Goal: Check status: Check status

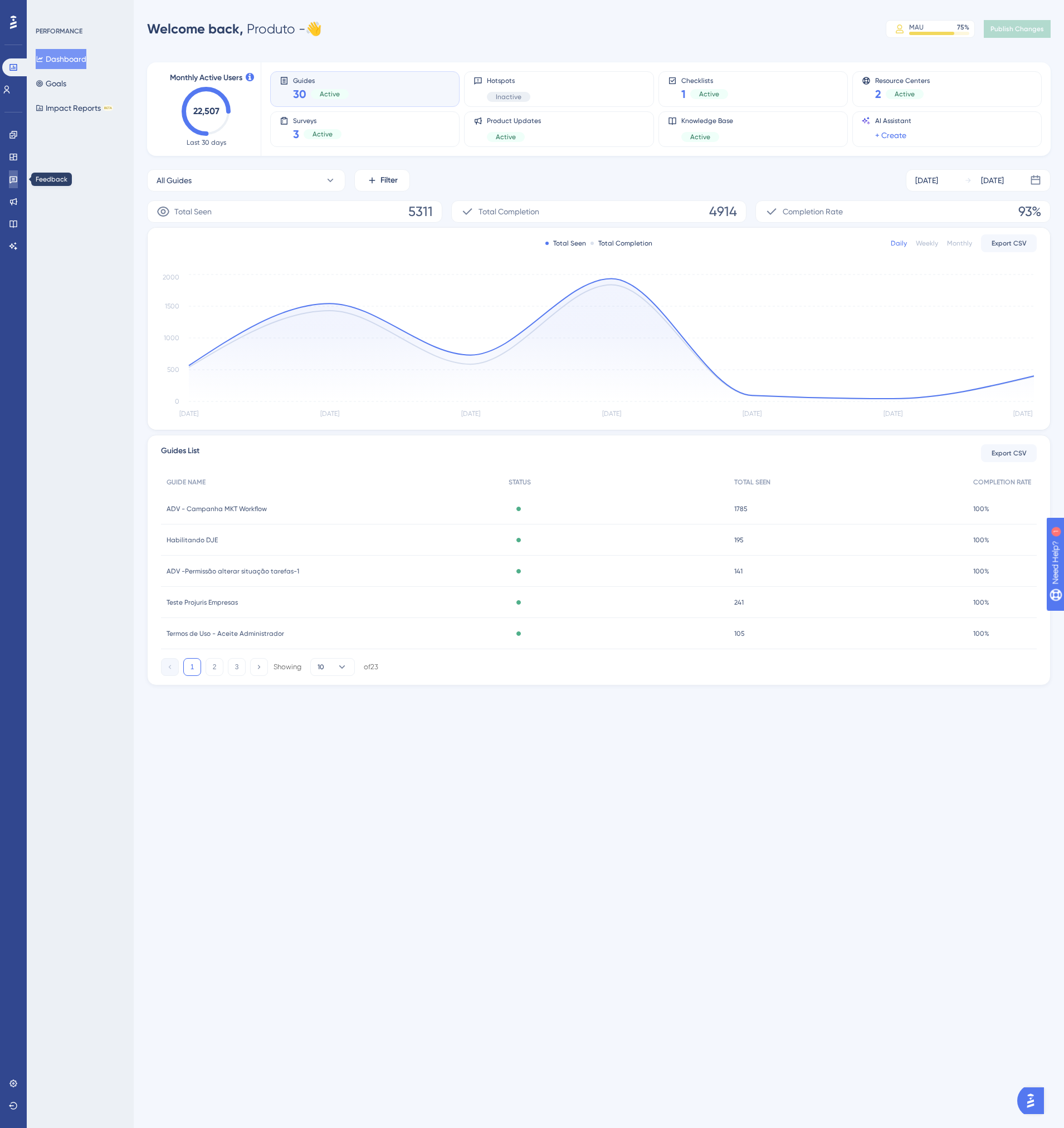
click at [9, 175] on link at bounding box center [13, 179] width 9 height 18
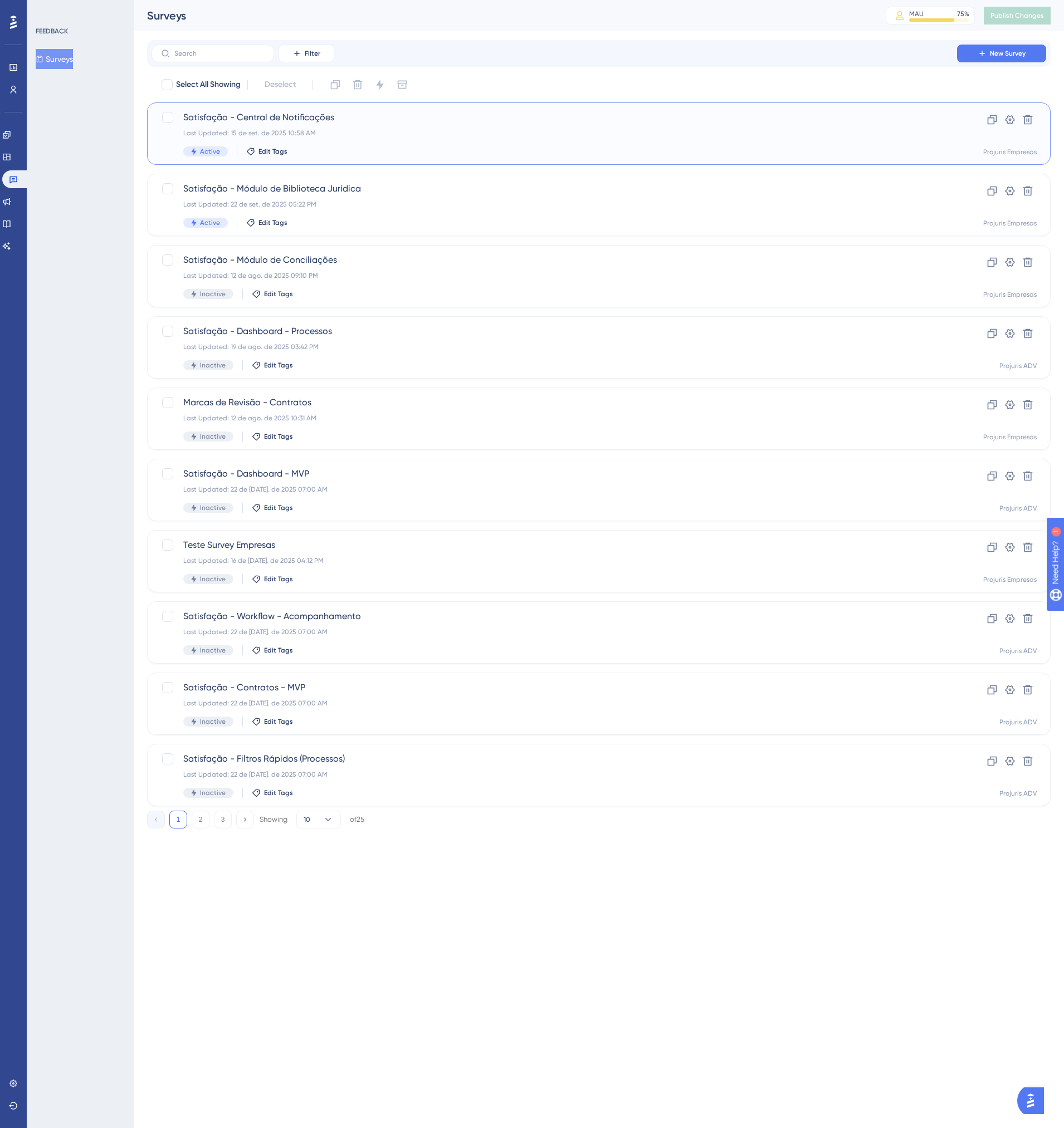
click at [455, 141] on div "Satisfação - Central de Notificações Last Updated: 15 de set. de 2025 10:58 AM …" at bounding box center [554, 134] width 742 height 46
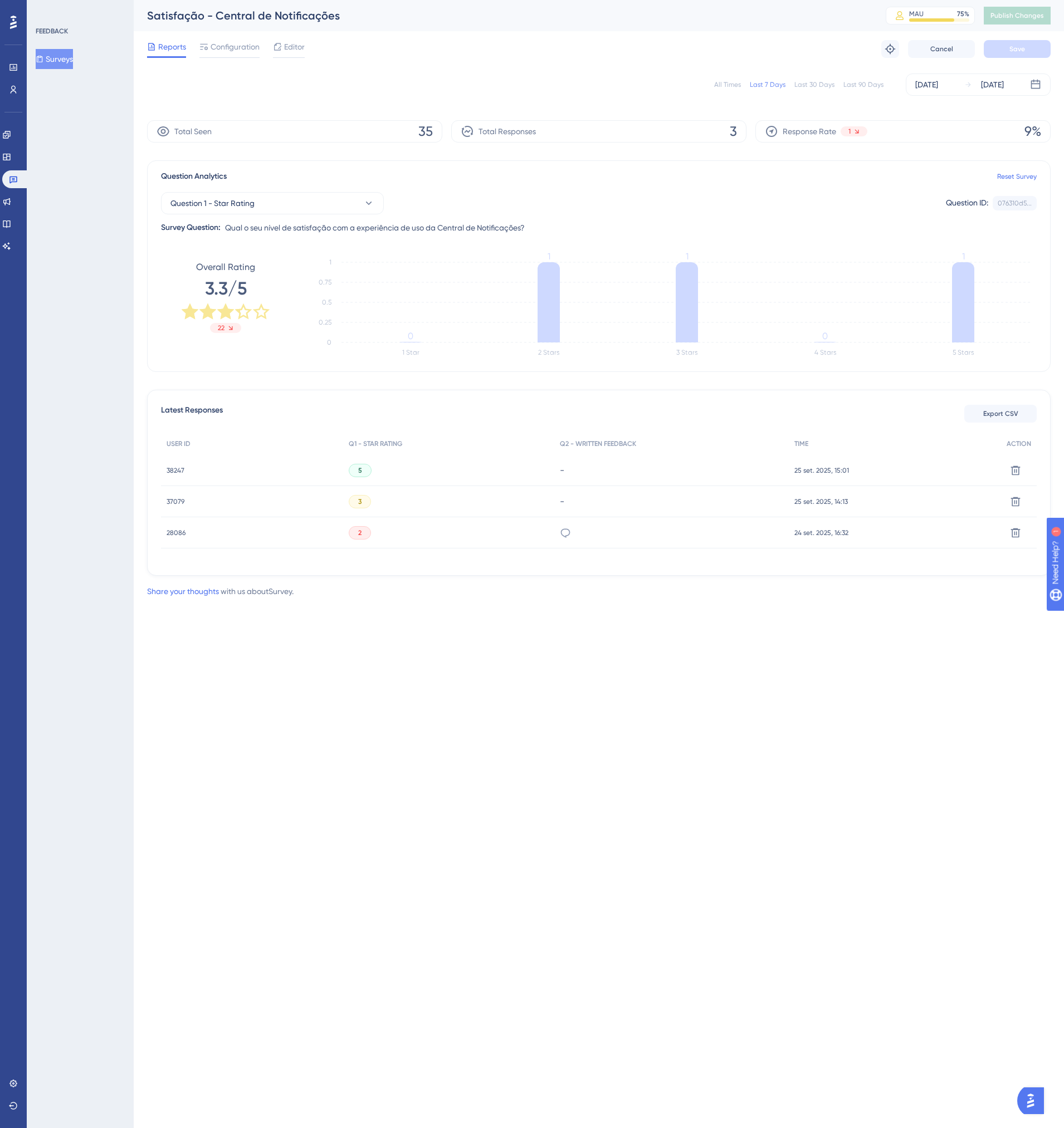
drag, startPoint x: 804, startPoint y: 87, endPoint x: 794, endPoint y: 90, distance: 10.4
click at [803, 87] on div "Last 30 Days" at bounding box center [814, 84] width 40 height 9
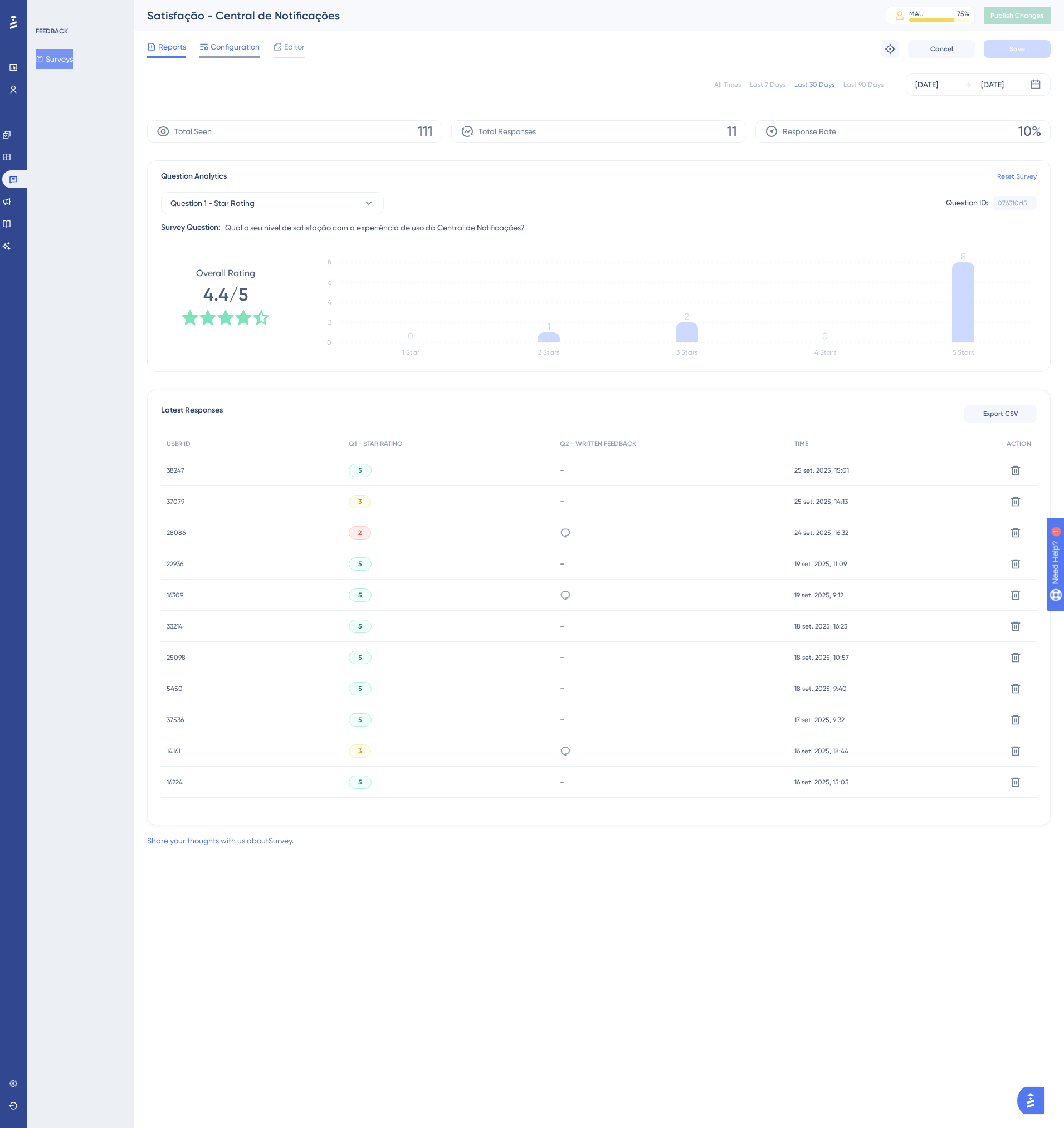
click at [257, 49] on span "Configuration" at bounding box center [235, 47] width 49 height 13
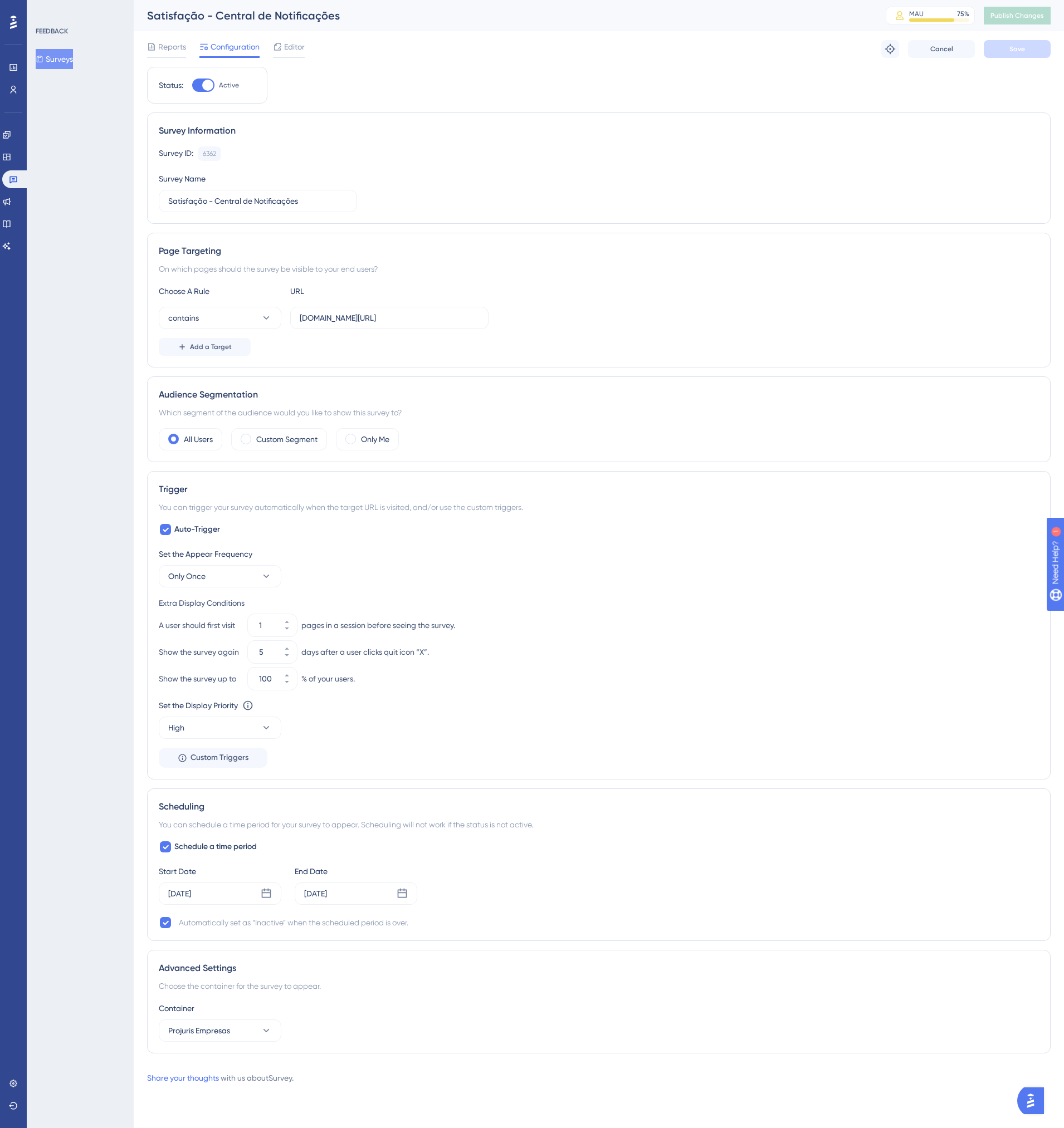
click at [59, 754] on div "FEEDBACK Surveys" at bounding box center [80, 564] width 107 height 1128
